Goal: Find specific page/section: Find specific page/section

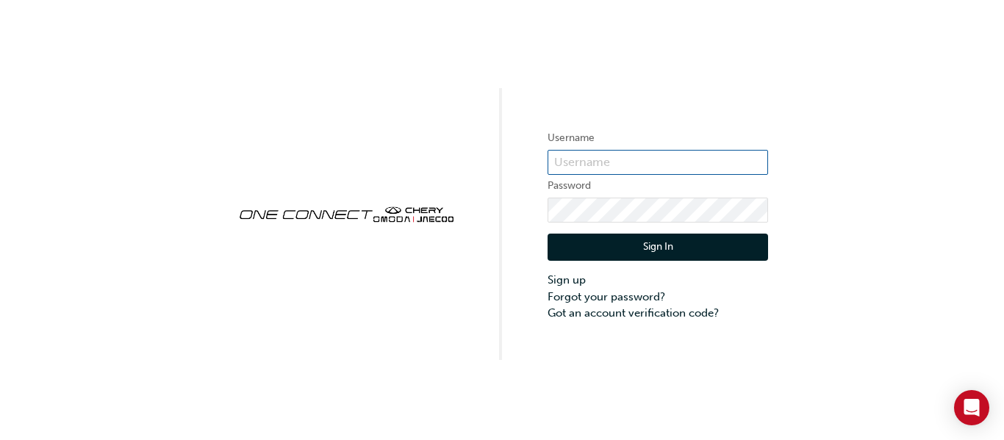
type input "CHAU0242"
click at [619, 250] on button "Sign In" at bounding box center [658, 248] width 221 height 28
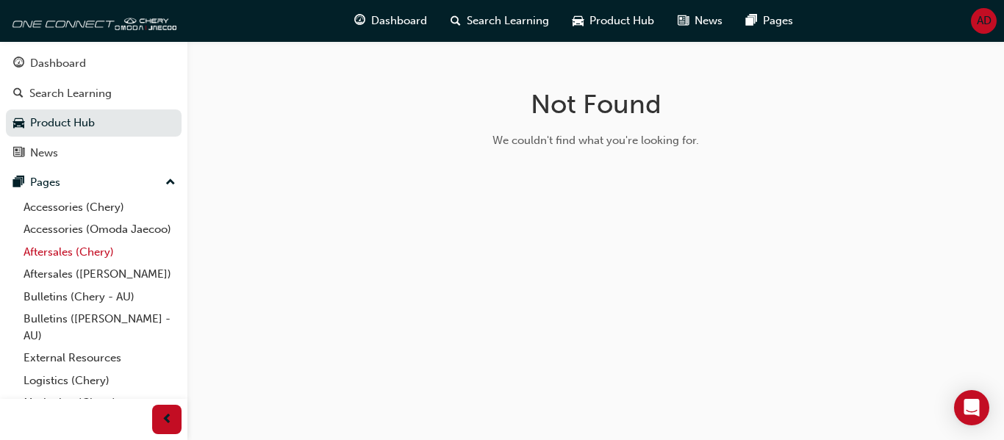
click at [76, 264] on link "Aftersales (Chery)" at bounding box center [100, 252] width 164 height 23
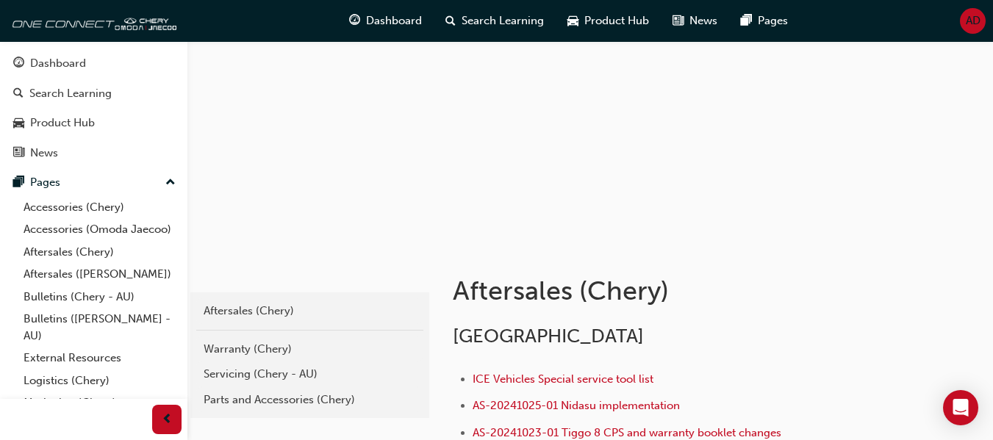
scroll to position [147, 0]
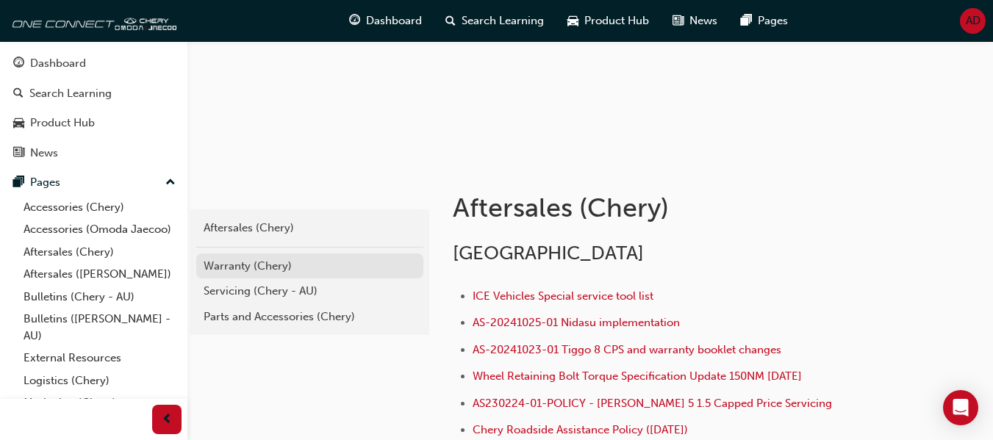
click at [265, 267] on div "Warranty (Chery)" at bounding box center [310, 266] width 212 height 17
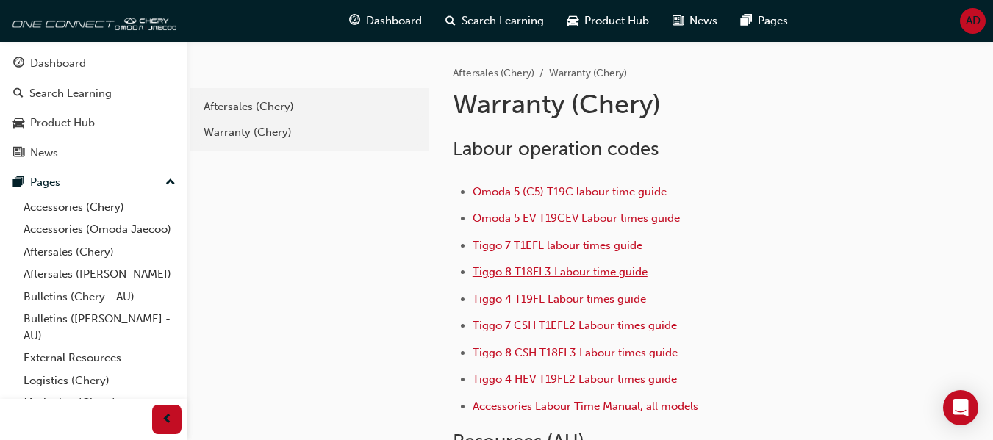
click at [568, 273] on span "Tiggo 8 T18FL3 Labour time guide" at bounding box center [560, 271] width 175 height 13
